Goal: Task Accomplishment & Management: Complete application form

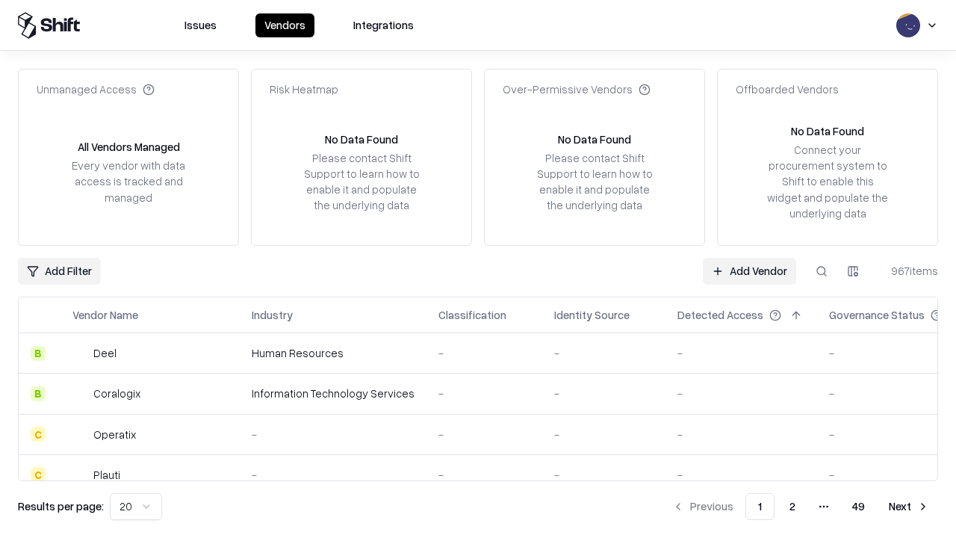
click at [749, 270] on link "Add Vendor" at bounding box center [749, 271] width 93 height 27
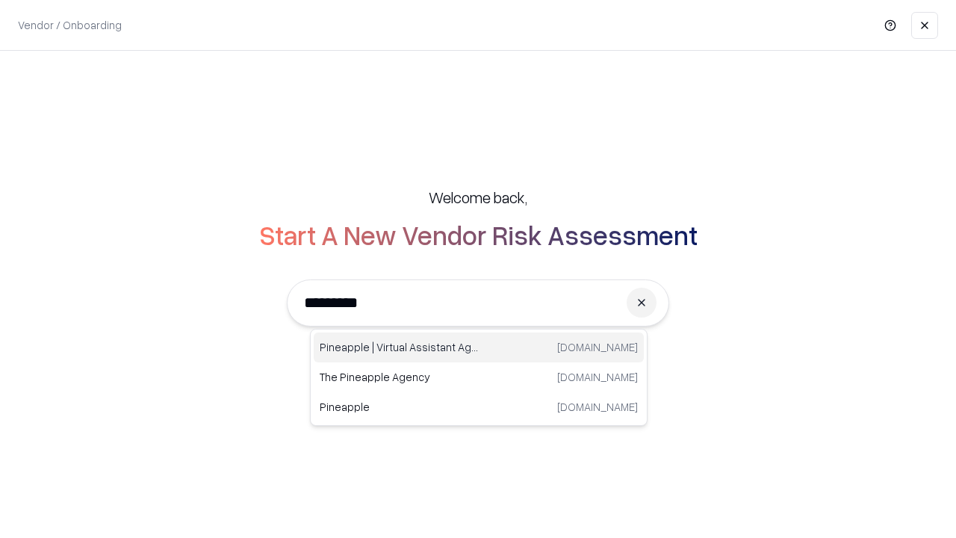
click at [479, 347] on div "Pineapple | Virtual Assistant Agency [DOMAIN_NAME]" at bounding box center [479, 347] width 330 height 30
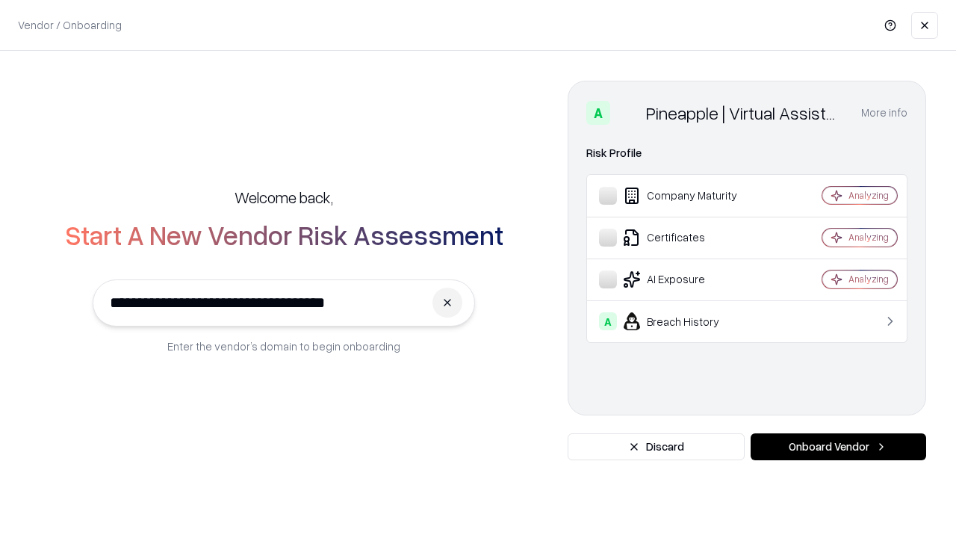
type input "**********"
click at [838, 447] on button "Onboard Vendor" at bounding box center [839, 446] width 176 height 27
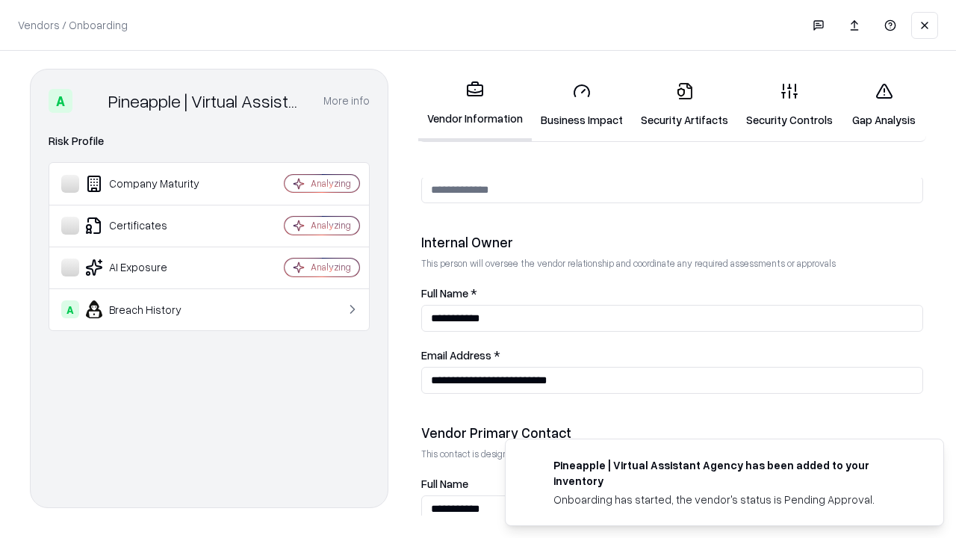
scroll to position [774, 0]
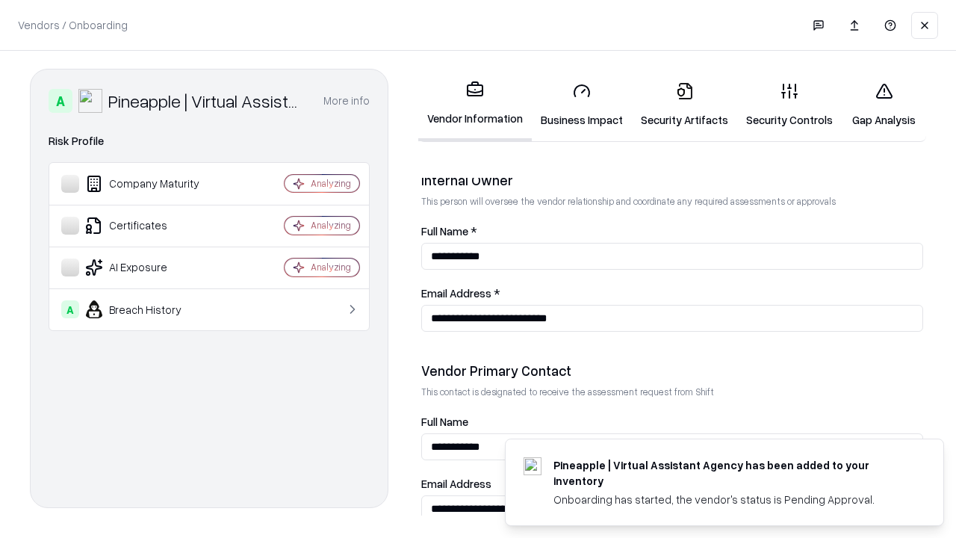
click at [684, 105] on link "Security Artifacts" at bounding box center [684, 104] width 105 height 69
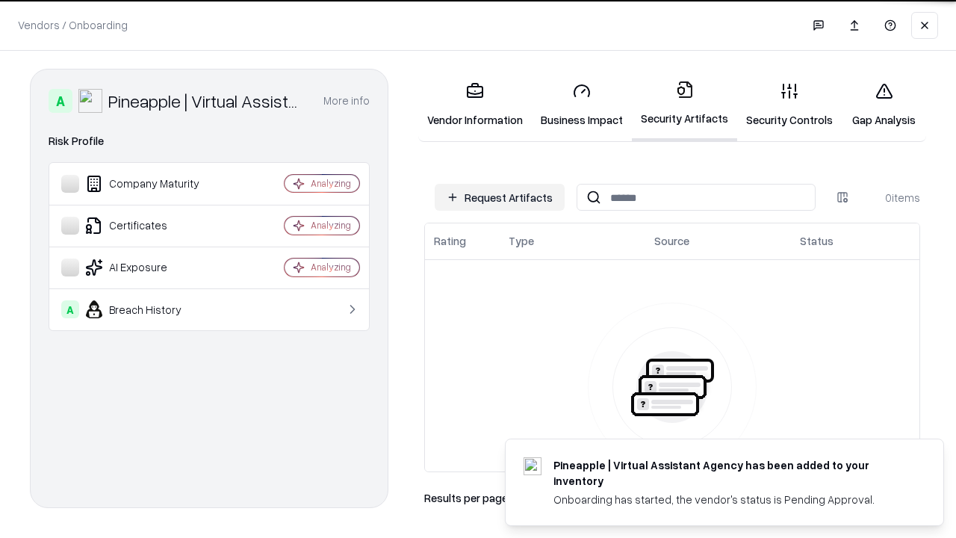
click at [500, 197] on button "Request Artifacts" at bounding box center [500, 197] width 130 height 27
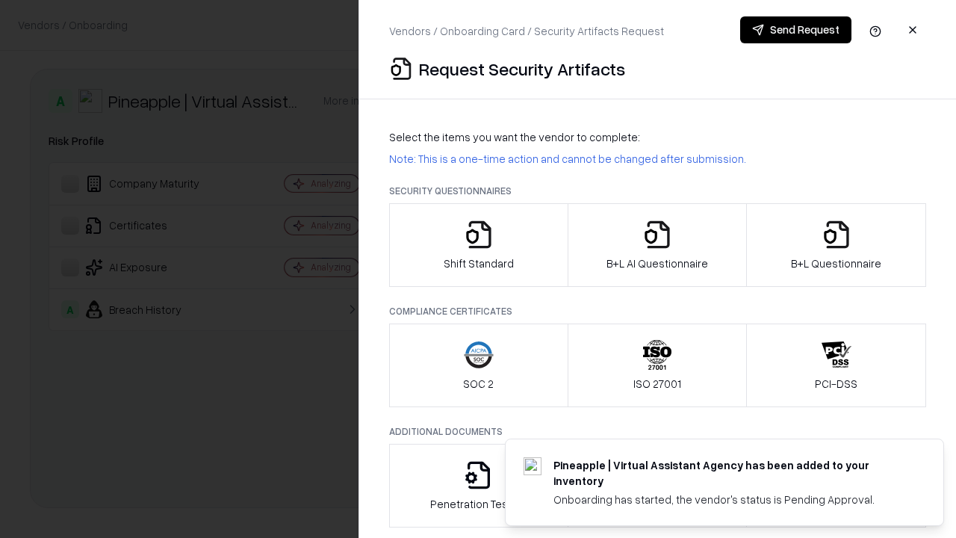
click at [836, 245] on icon "button" at bounding box center [837, 235] width 30 height 30
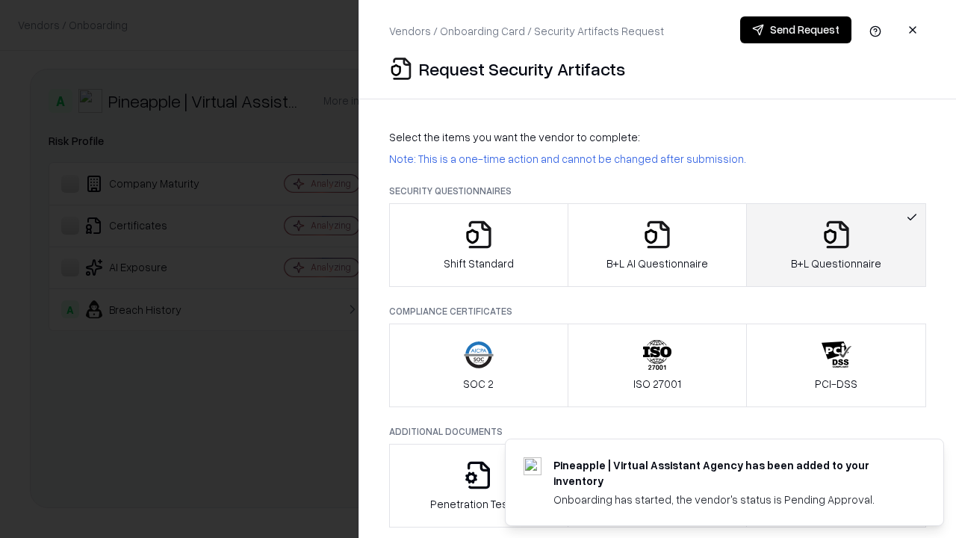
click at [657, 245] on icon "button" at bounding box center [657, 235] width 30 height 30
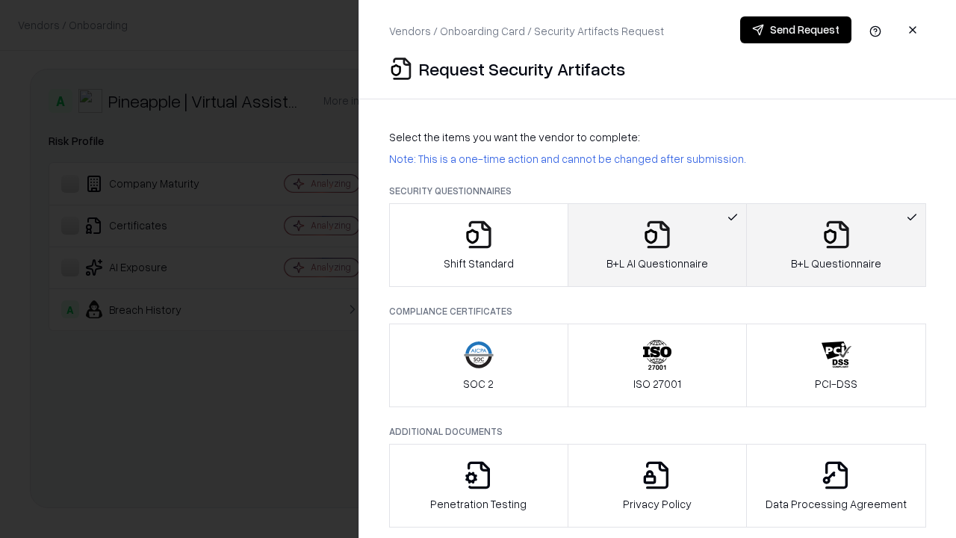
click at [795, 30] on button "Send Request" at bounding box center [795, 29] width 111 height 27
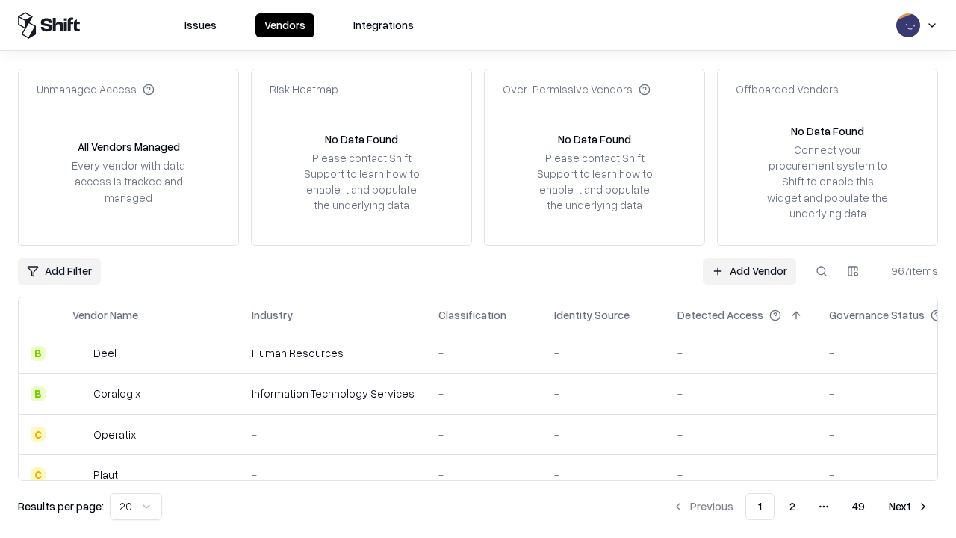
click at [822, 270] on button at bounding box center [821, 271] width 27 height 27
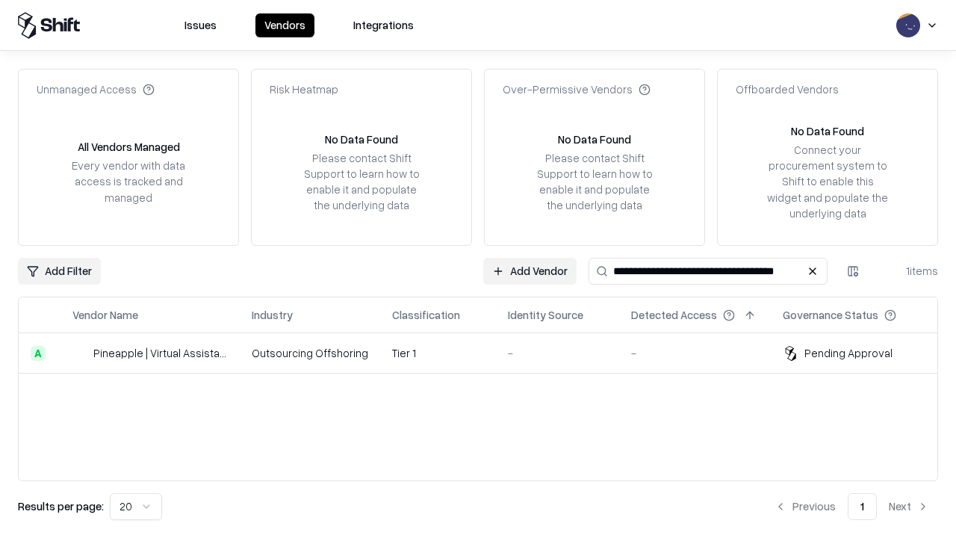
type input "**********"
click at [487, 353] on td "Tier 1" at bounding box center [438, 353] width 116 height 40
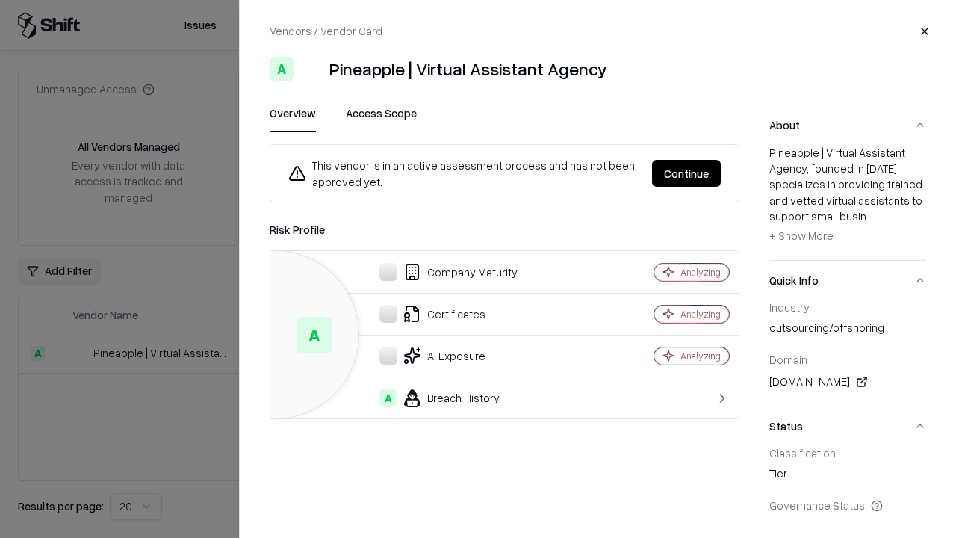
click at [686, 173] on button "Continue" at bounding box center [686, 173] width 69 height 27
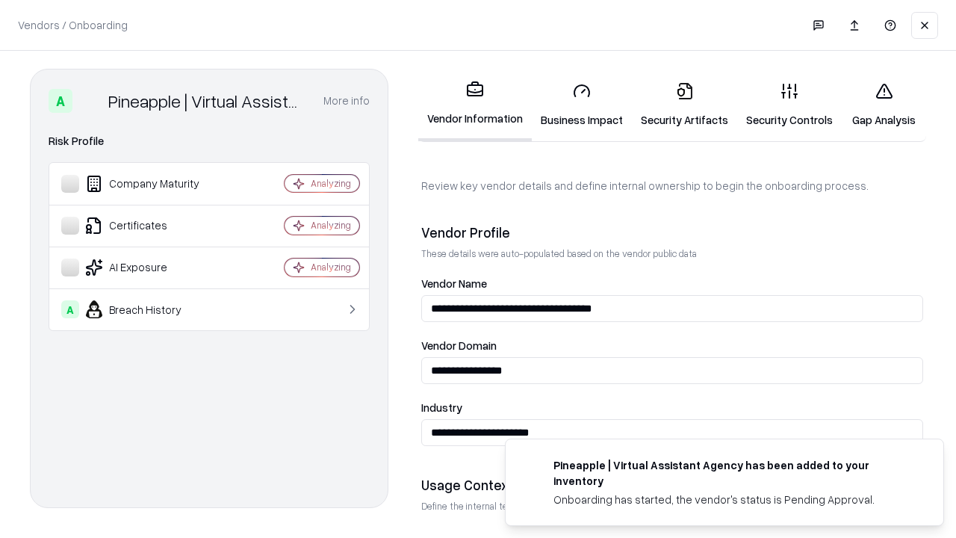
click at [684, 105] on link "Security Artifacts" at bounding box center [684, 104] width 105 height 69
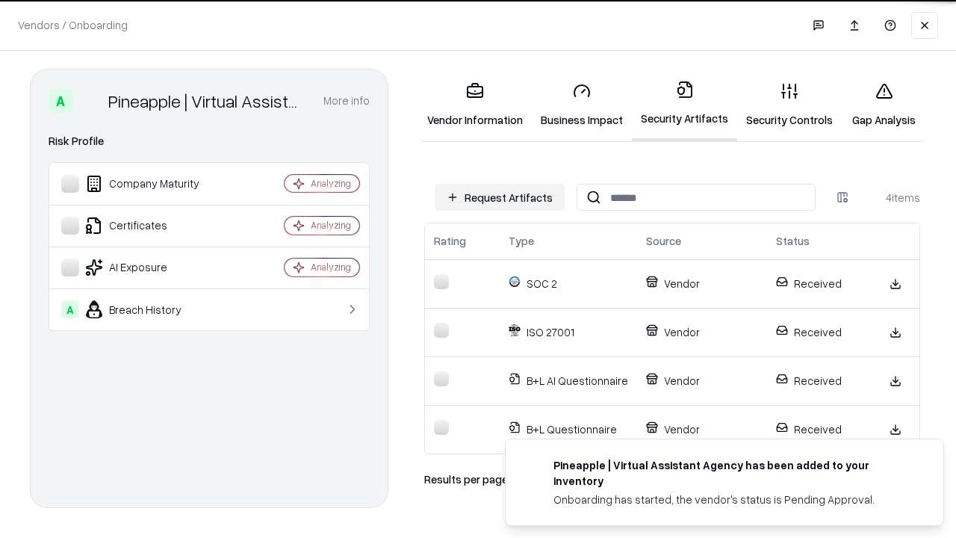
click at [884, 105] on link "Gap Analysis" at bounding box center [884, 104] width 84 height 69
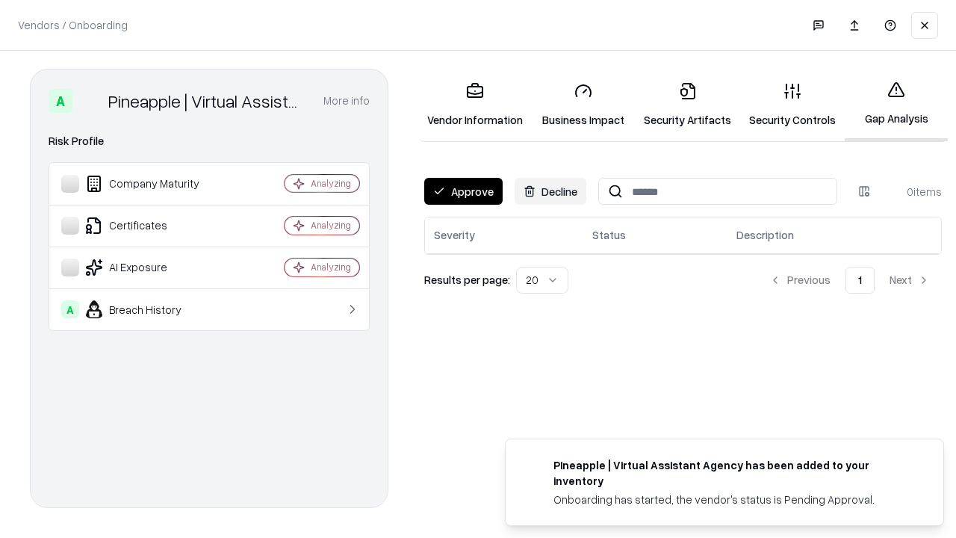
click at [463, 191] on button "Approve" at bounding box center [463, 191] width 78 height 27
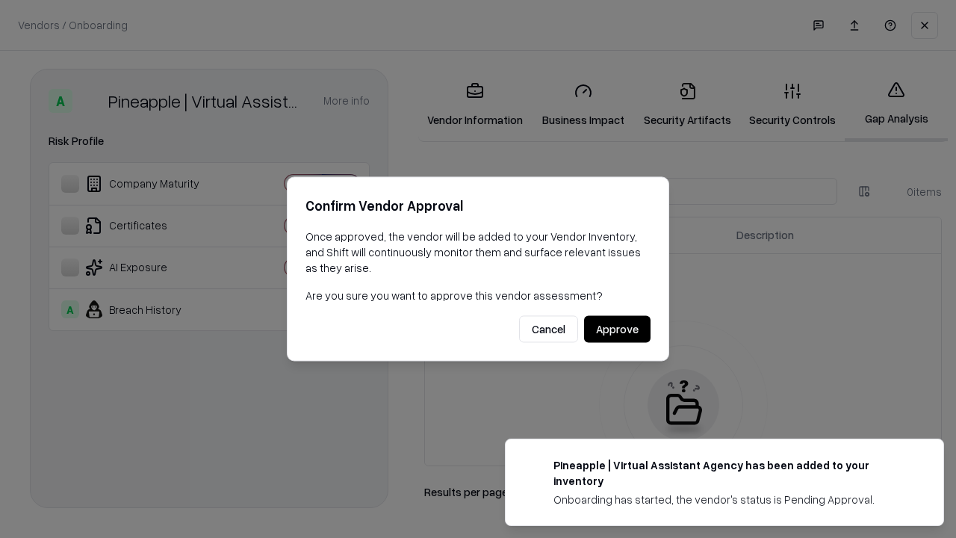
click at [617, 329] on button "Approve" at bounding box center [617, 329] width 66 height 27
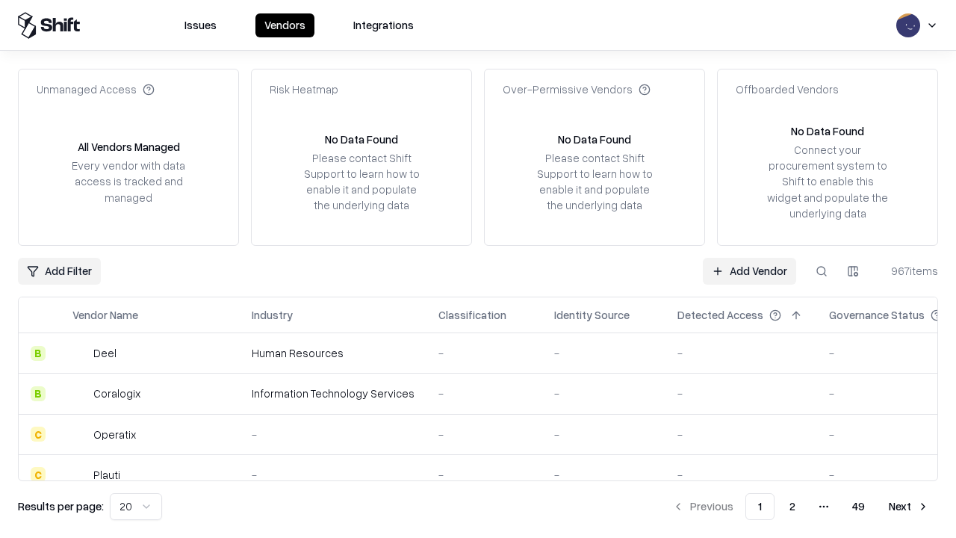
type input "**********"
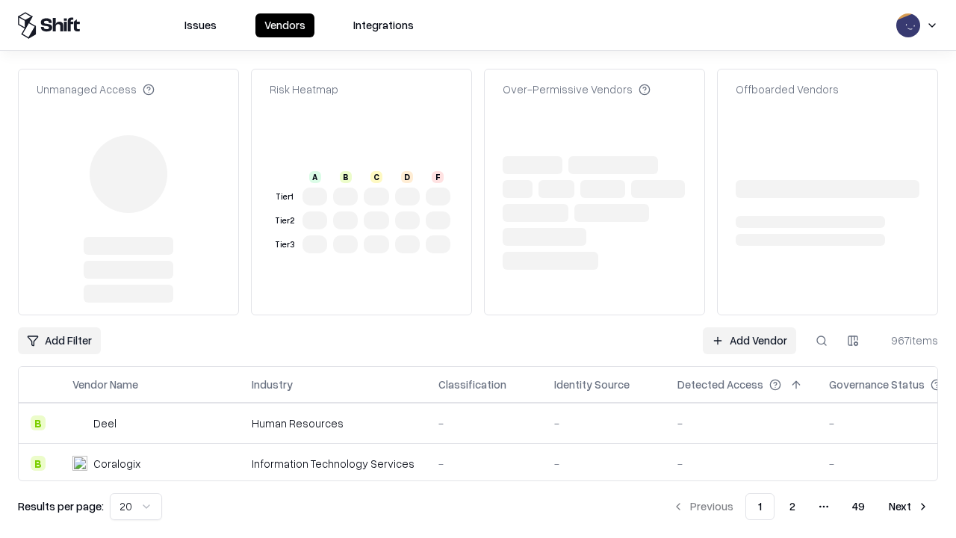
click at [749, 327] on link "Add Vendor" at bounding box center [749, 340] width 93 height 27
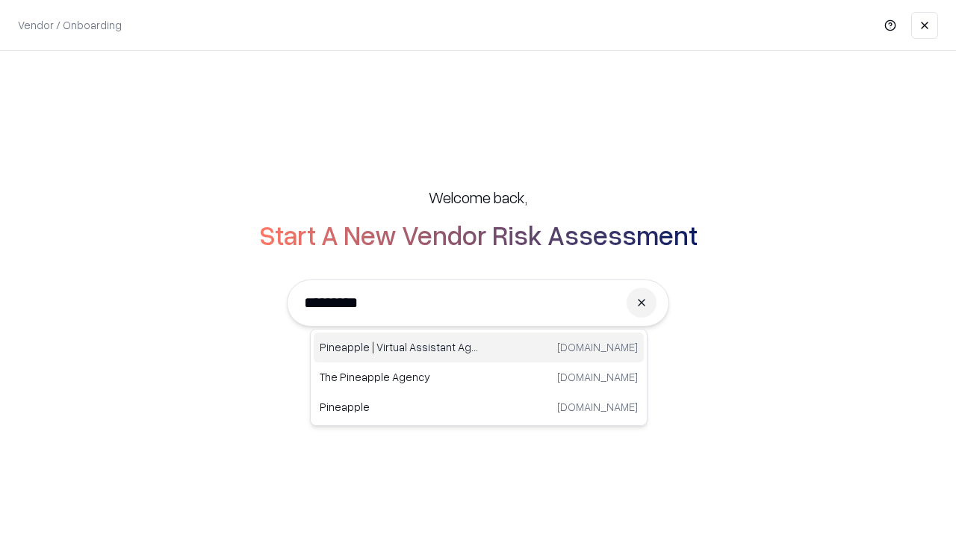
click at [479, 347] on div "Pineapple | Virtual Assistant Agency [DOMAIN_NAME]" at bounding box center [479, 347] width 330 height 30
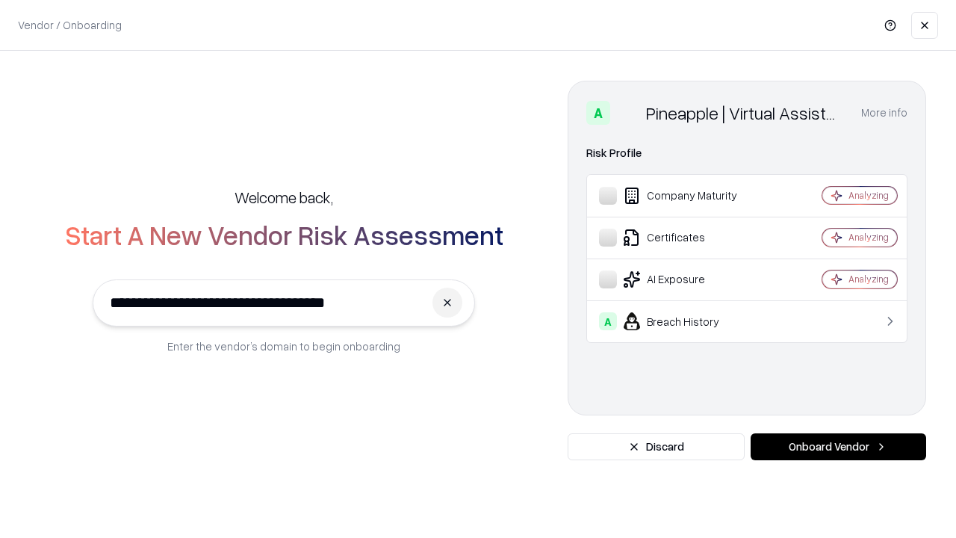
type input "**********"
click at [838, 447] on button "Onboard Vendor" at bounding box center [839, 446] width 176 height 27
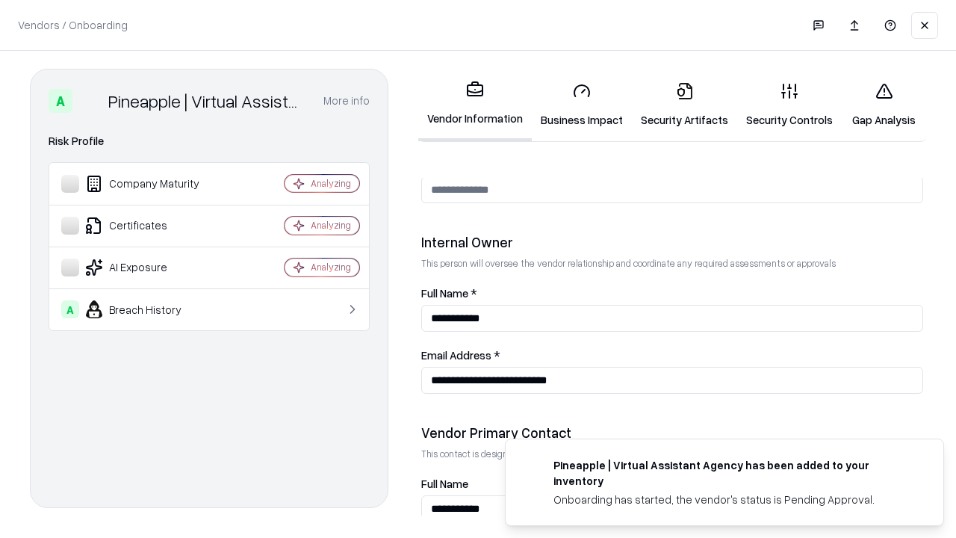
scroll to position [774, 0]
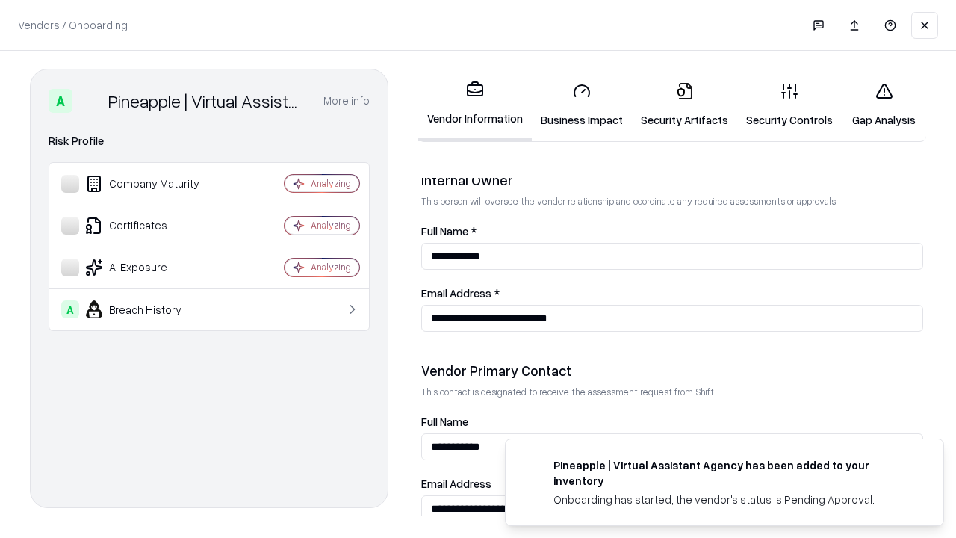
click at [884, 105] on link "Gap Analysis" at bounding box center [884, 104] width 84 height 69
